Goal: Transaction & Acquisition: Subscribe to service/newsletter

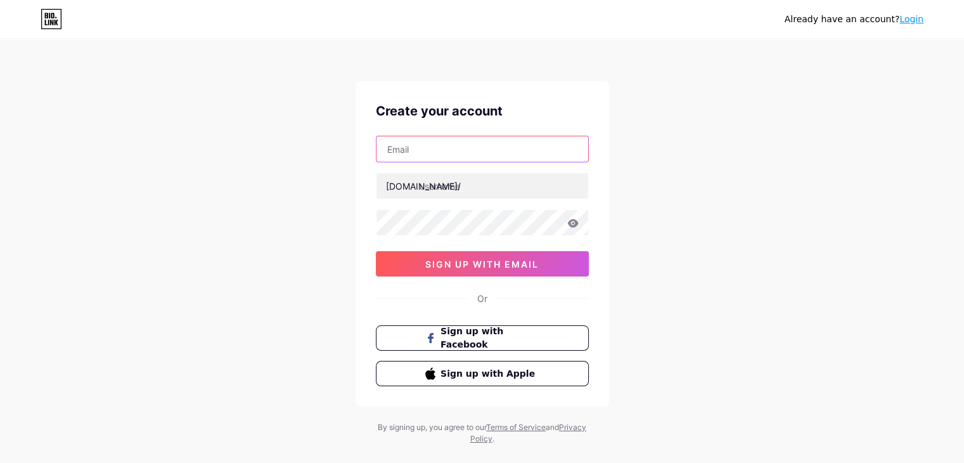
type input "[EMAIL_ADDRESS][DOMAIN_NAME]"
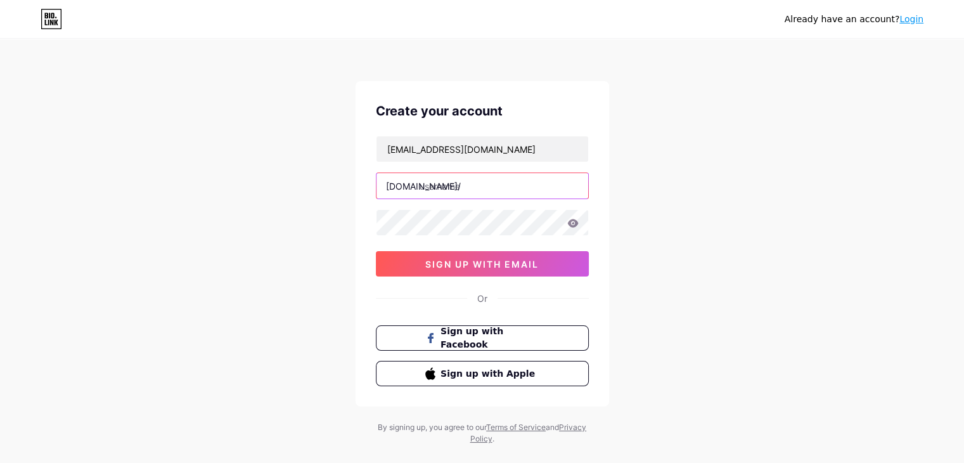
type input "wonder"
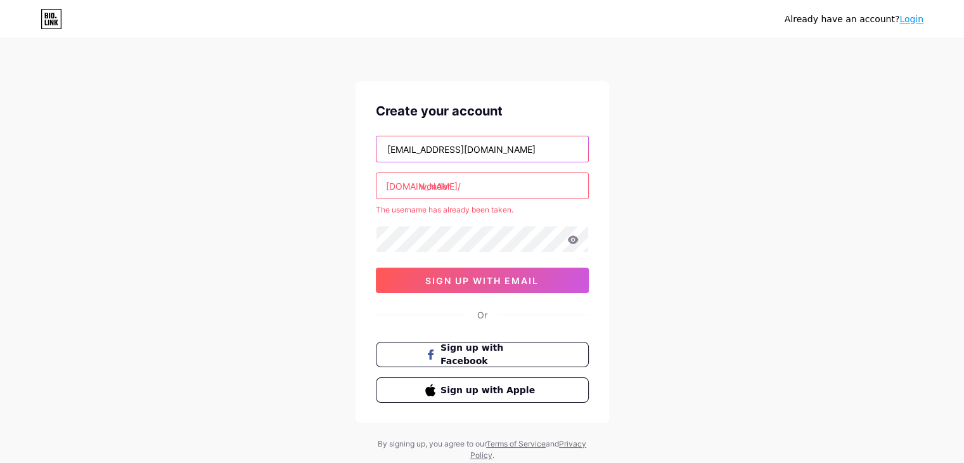
drag, startPoint x: 413, startPoint y: 131, endPoint x: 226, endPoint y: 129, distance: 187.6
click at [226, 129] on div "Already have an account? Login Create your account [EMAIL_ADDRESS][DOMAIN_NAME]…" at bounding box center [482, 250] width 964 height 501
paste input "outlook"
type input "[EMAIL_ADDRESS][DOMAIN_NAME]"
click at [466, 183] on input "wonder" at bounding box center [483, 185] width 212 height 25
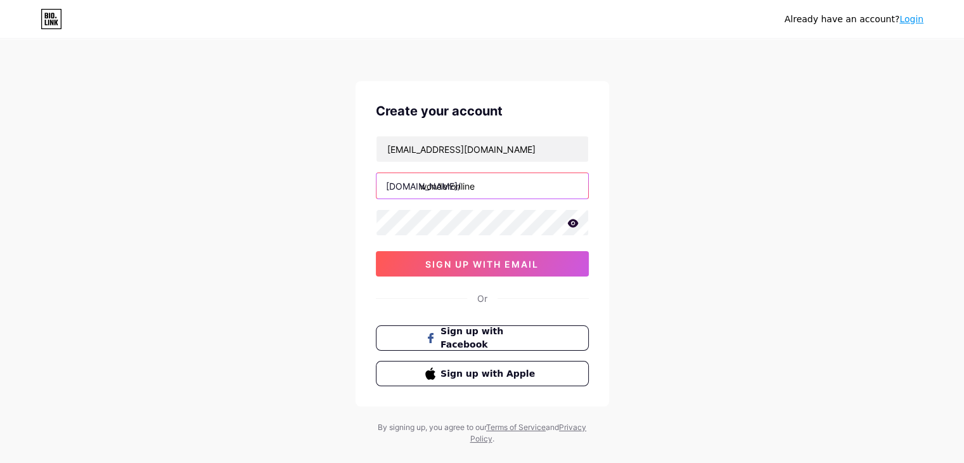
drag, startPoint x: 501, startPoint y: 188, endPoint x: 243, endPoint y: 191, distance: 257.4
click at [243, 191] on div "Already have an account? Login Create your account [EMAIL_ADDRESS][DOMAIN_NAME]…" at bounding box center [482, 242] width 964 height 485
type input "wonderonline"
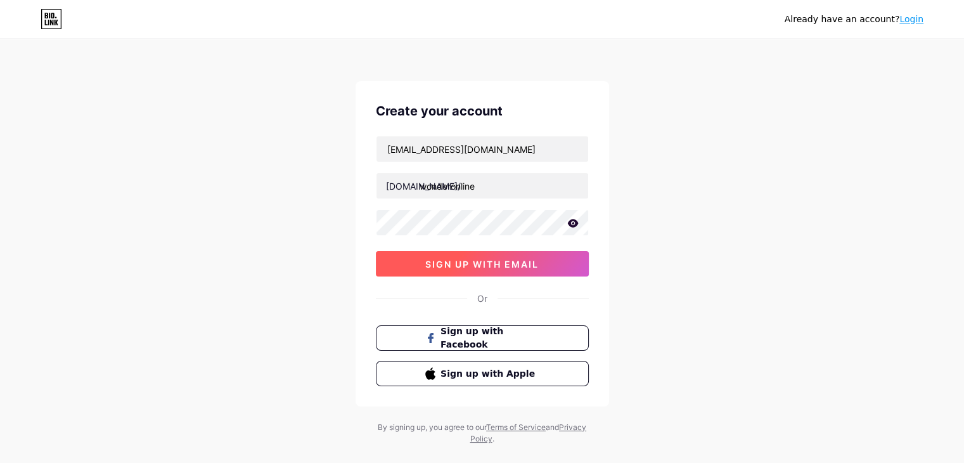
click at [446, 262] on span "sign up with email" at bounding box center [481, 264] width 113 height 11
